Goal: Task Accomplishment & Management: Use online tool/utility

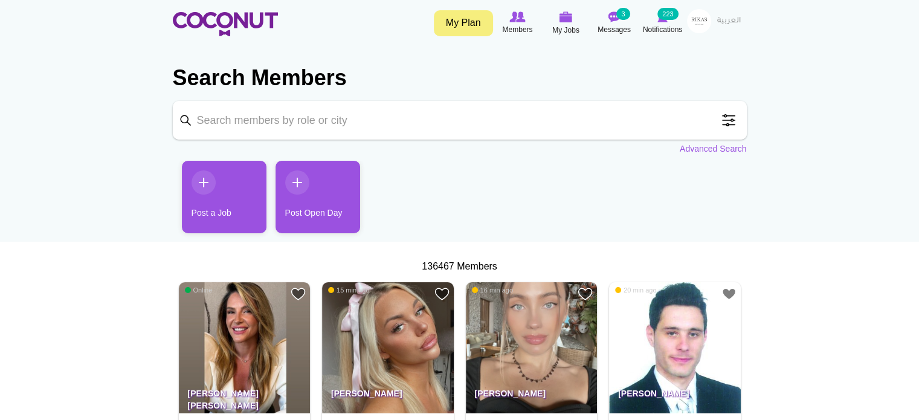
click at [724, 114] on span at bounding box center [729, 120] width 24 height 24
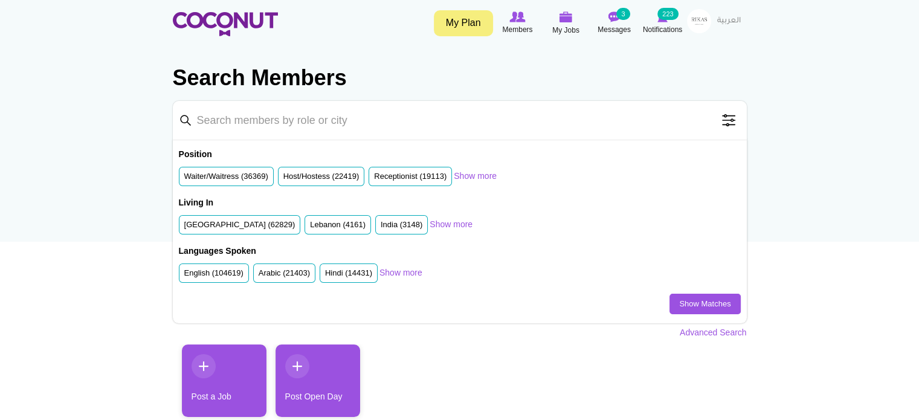
click at [440, 122] on input "Keyword" at bounding box center [460, 120] width 574 height 39
type input "hostess"
click at [320, 175] on label "Host/Hostess (22419)" at bounding box center [322, 176] width 76 height 11
click at [284, 179] on input "Host/Hostess (22419)" at bounding box center [284, 179] width 0 height 0
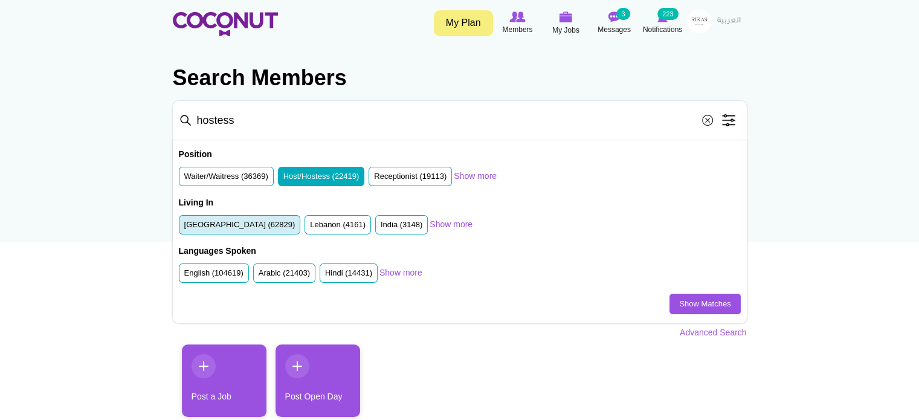
click at [242, 222] on label "United Arab Emirates (62829)" at bounding box center [239, 224] width 111 height 11
click at [184, 227] on input "United Arab Emirates (62829)" at bounding box center [184, 227] width 0 height 0
click at [684, 306] on link "Show Matches" at bounding box center [705, 304] width 71 height 21
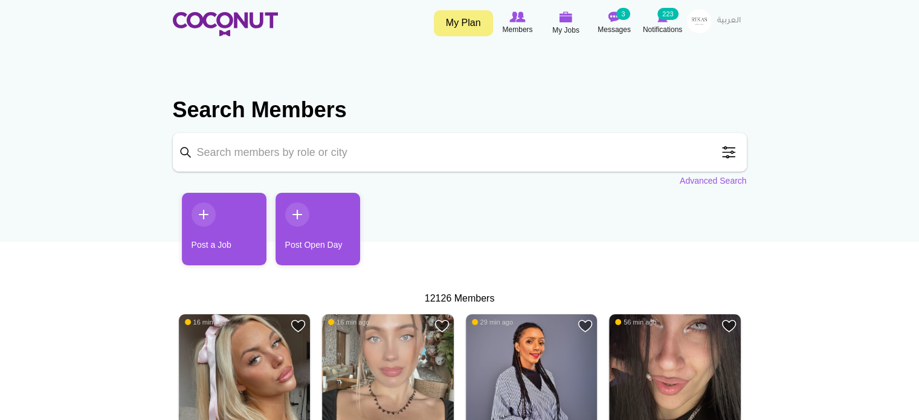
click at [728, 149] on span at bounding box center [729, 152] width 24 height 24
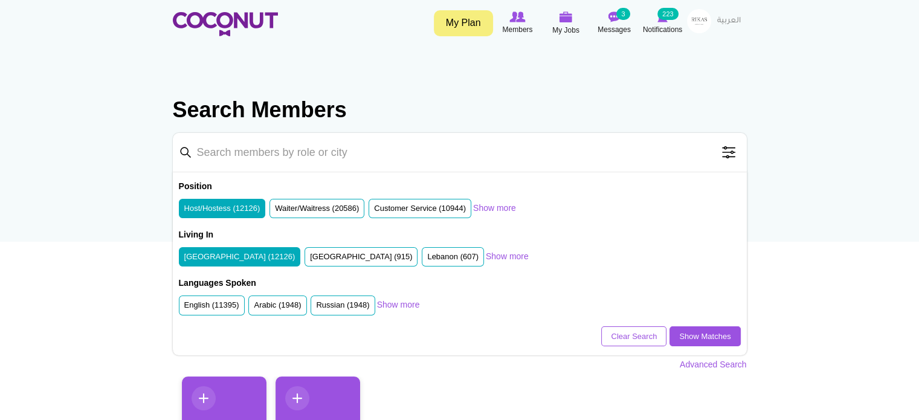
click at [229, 206] on label "Host/Hostess (12126)" at bounding box center [222, 208] width 76 height 11
click at [184, 211] on input "Host/Hostess (12126)" at bounding box center [184, 211] width 0 height 0
click at [238, 259] on label "United Arab Emirates (12126)" at bounding box center [239, 256] width 111 height 11
click at [184, 259] on input "United Arab Emirates (12126)" at bounding box center [184, 259] width 0 height 0
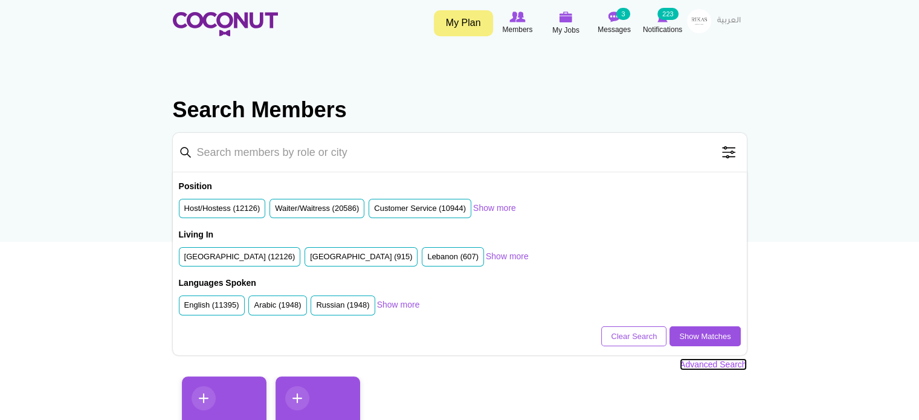
click at [711, 363] on link "Advanced Search" at bounding box center [713, 364] width 67 height 12
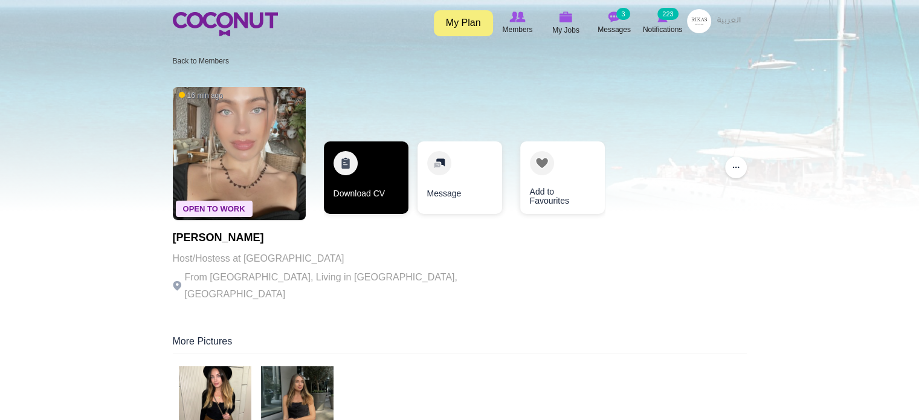
click at [376, 171] on link "Download CV" at bounding box center [366, 177] width 85 height 73
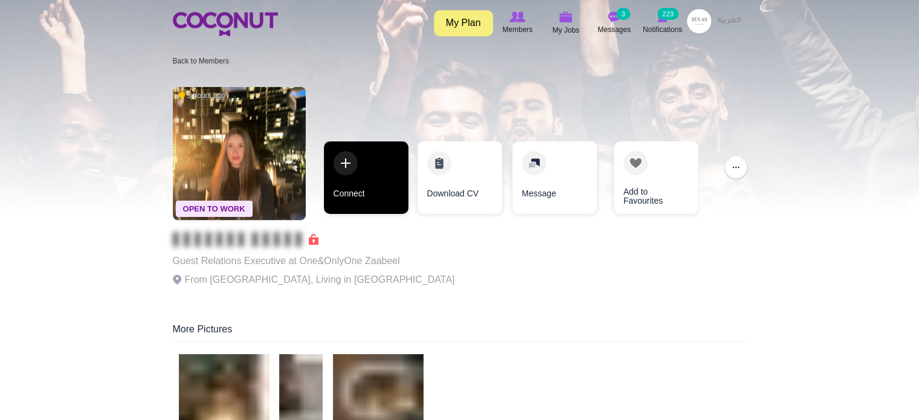
click at [379, 169] on link "Connect" at bounding box center [366, 177] width 85 height 73
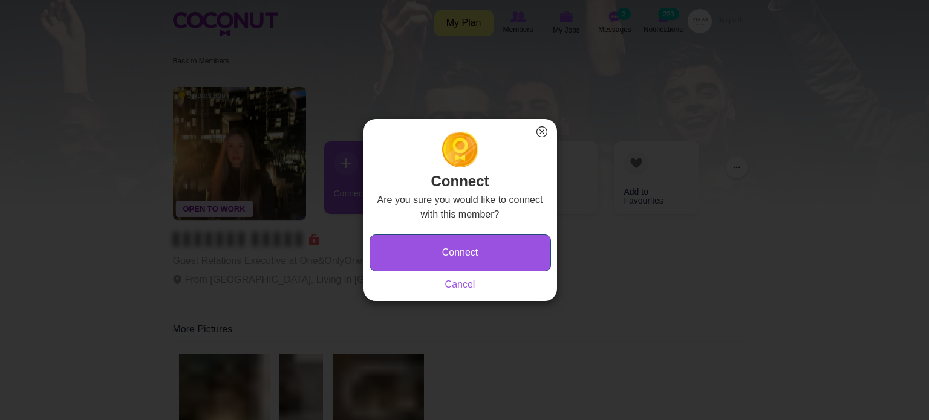
click at [462, 250] on button "Connect" at bounding box center [459, 253] width 181 height 37
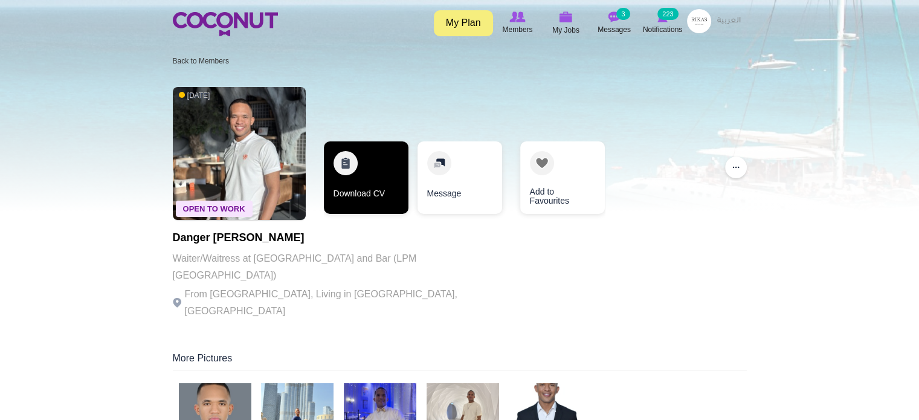
click at [366, 167] on link "Download CV" at bounding box center [366, 177] width 85 height 73
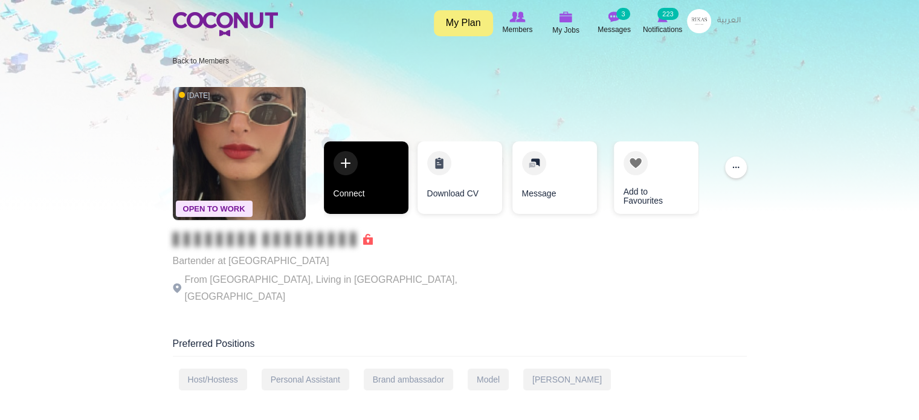
click at [360, 190] on link "Connect" at bounding box center [366, 177] width 85 height 73
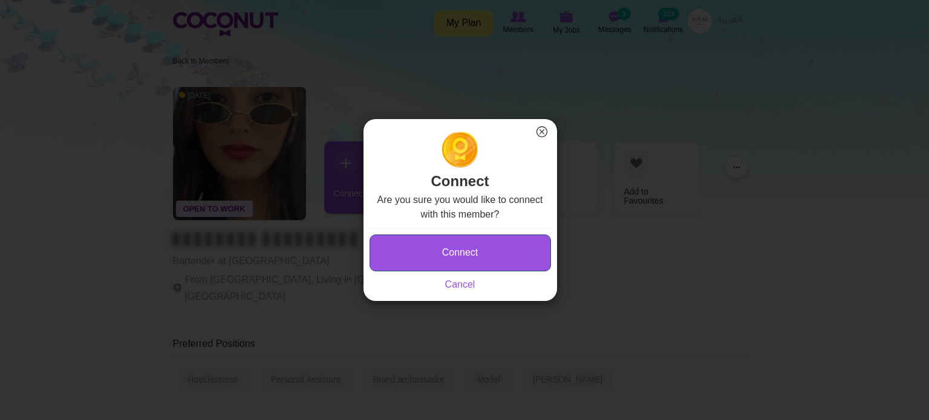
click at [444, 245] on button "Connect" at bounding box center [459, 253] width 181 height 37
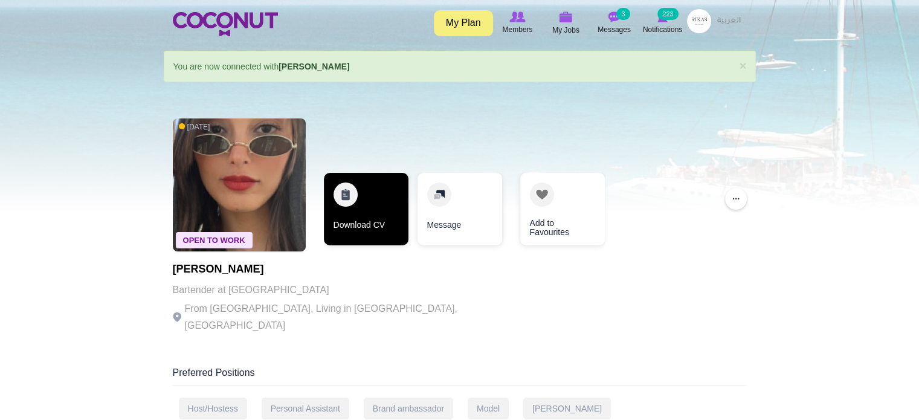
click at [343, 203] on link "Download CV" at bounding box center [366, 209] width 85 height 73
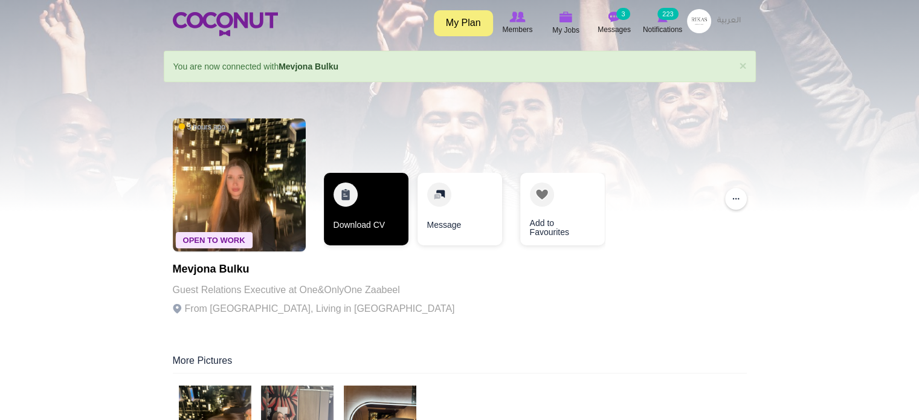
click at [343, 212] on link "Download CV" at bounding box center [366, 209] width 85 height 73
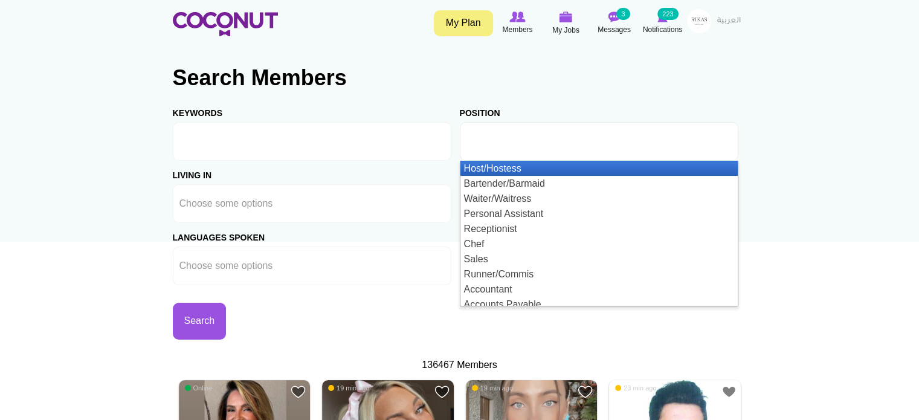
click at [515, 150] on li at bounding box center [521, 141] width 109 height 25
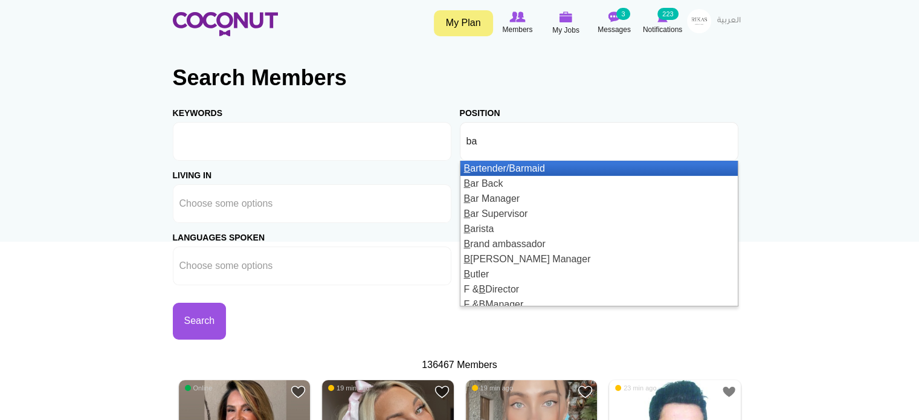
type input "bar"
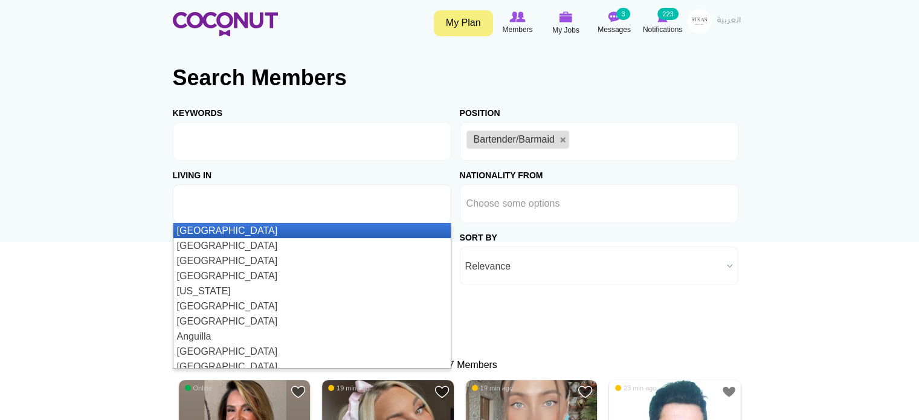
click at [355, 203] on ul at bounding box center [312, 203] width 279 height 39
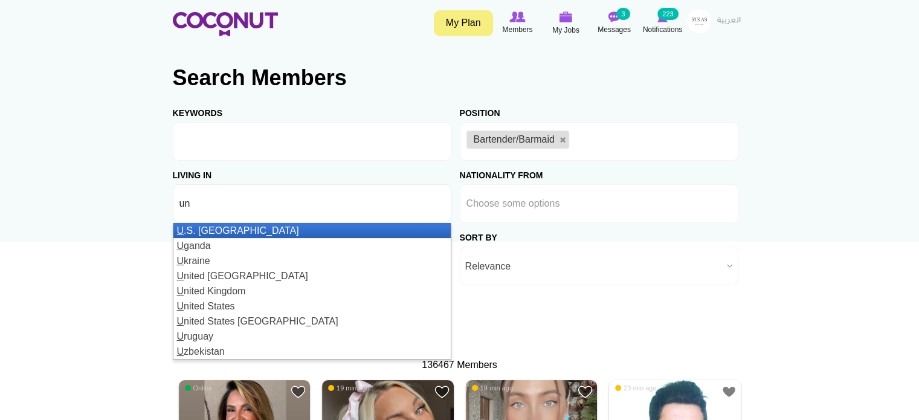
type input "uni"
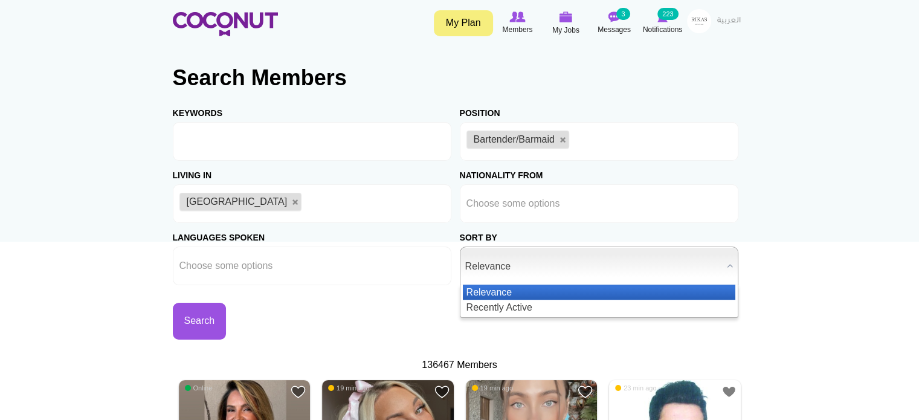
click at [530, 265] on span "Relevance" at bounding box center [593, 266] width 257 height 39
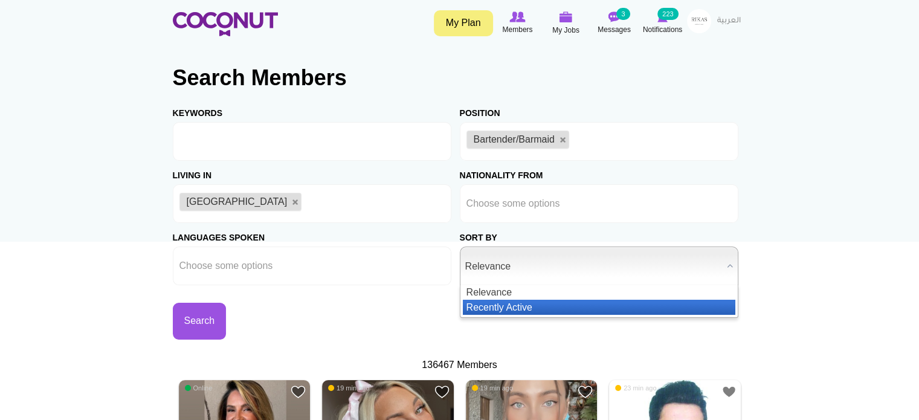
click at [496, 304] on li "Recently Active" at bounding box center [599, 307] width 273 height 15
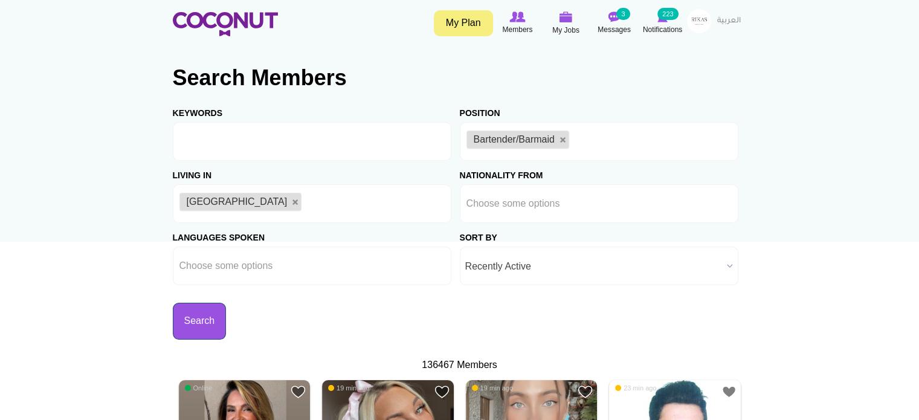
click at [204, 322] on button "Search" at bounding box center [200, 321] width 54 height 37
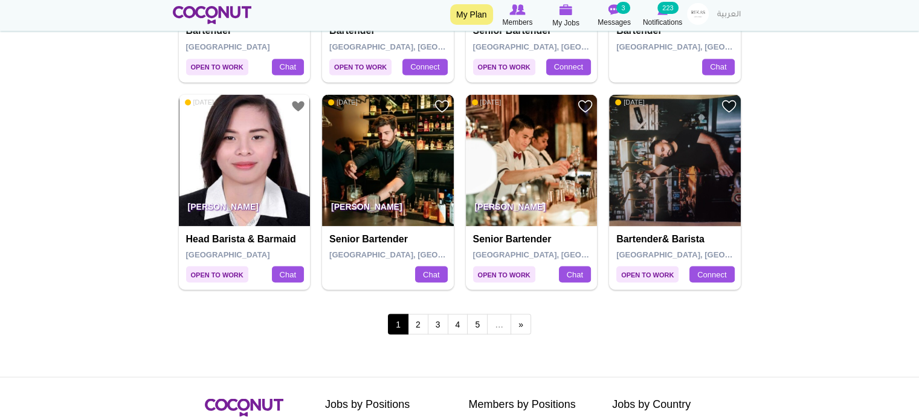
scroll to position [2197, 0]
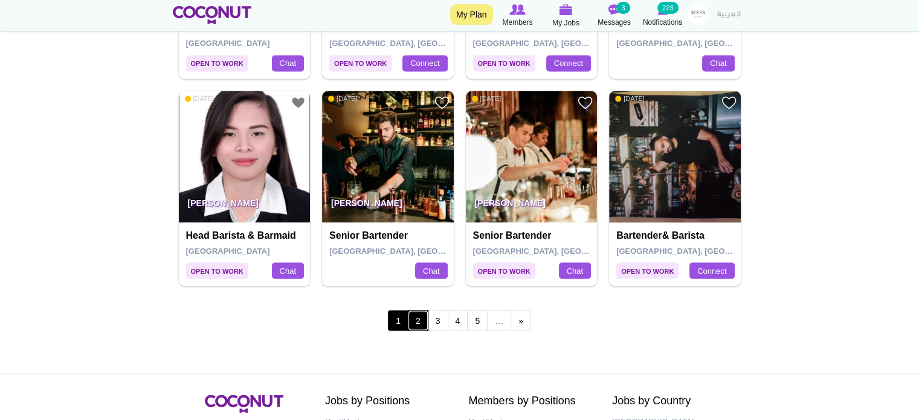
click at [422, 323] on link "2" at bounding box center [418, 320] width 21 height 21
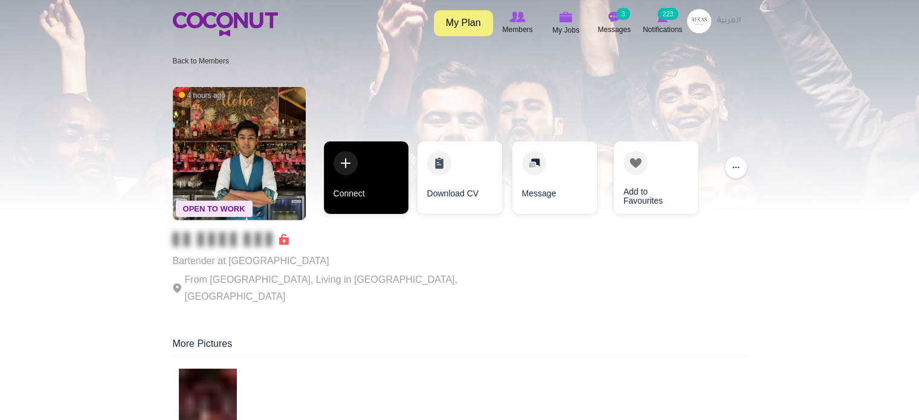
click at [357, 173] on link "Connect" at bounding box center [366, 177] width 85 height 73
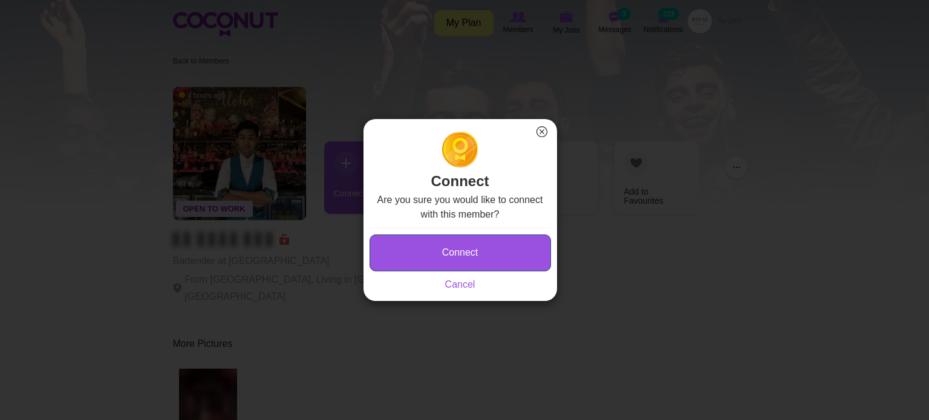
click at [459, 257] on button "Connect" at bounding box center [459, 253] width 181 height 37
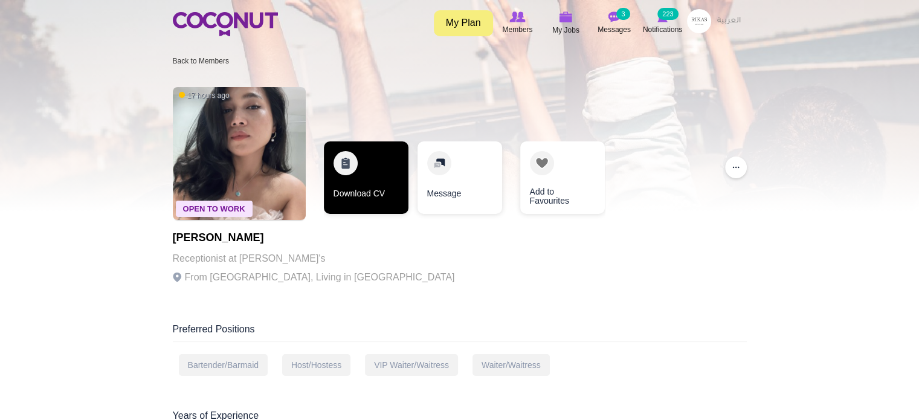
click at [363, 169] on link "Download CV" at bounding box center [366, 177] width 85 height 73
